Goal: Communication & Community: Connect with others

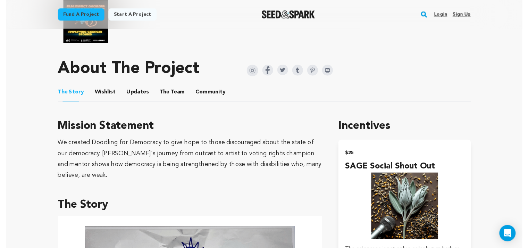
scroll to position [361, 0]
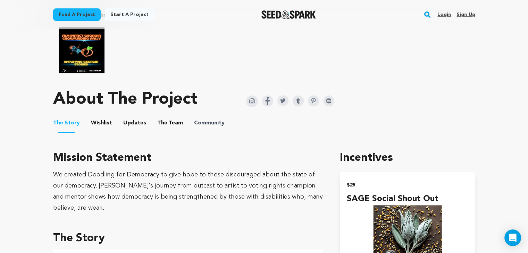
click at [213, 119] on span "Community" at bounding box center [209, 123] width 31 height 8
click at [213, 120] on span "Community" at bounding box center [209, 123] width 31 height 8
click at [205, 118] on button "Community" at bounding box center [209, 124] width 17 height 17
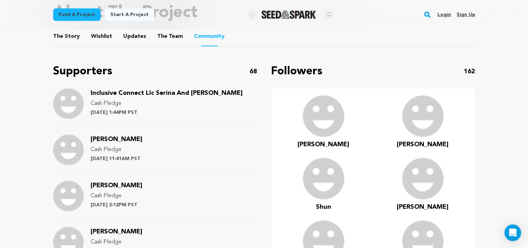
scroll to position [458, 0]
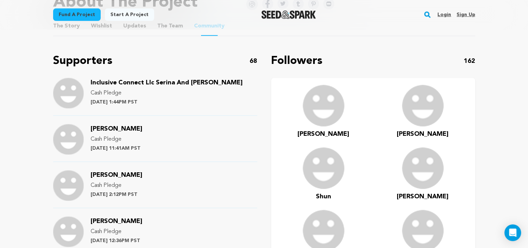
click at [429, 131] on span "[PERSON_NAME]" at bounding box center [423, 134] width 52 height 6
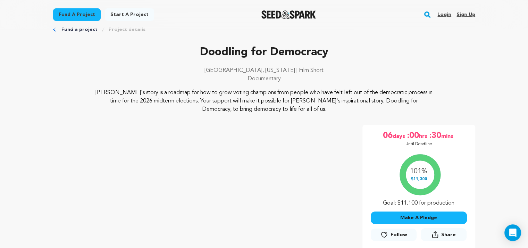
scroll to position [3, 0]
